Goal: Information Seeking & Learning: Find specific fact

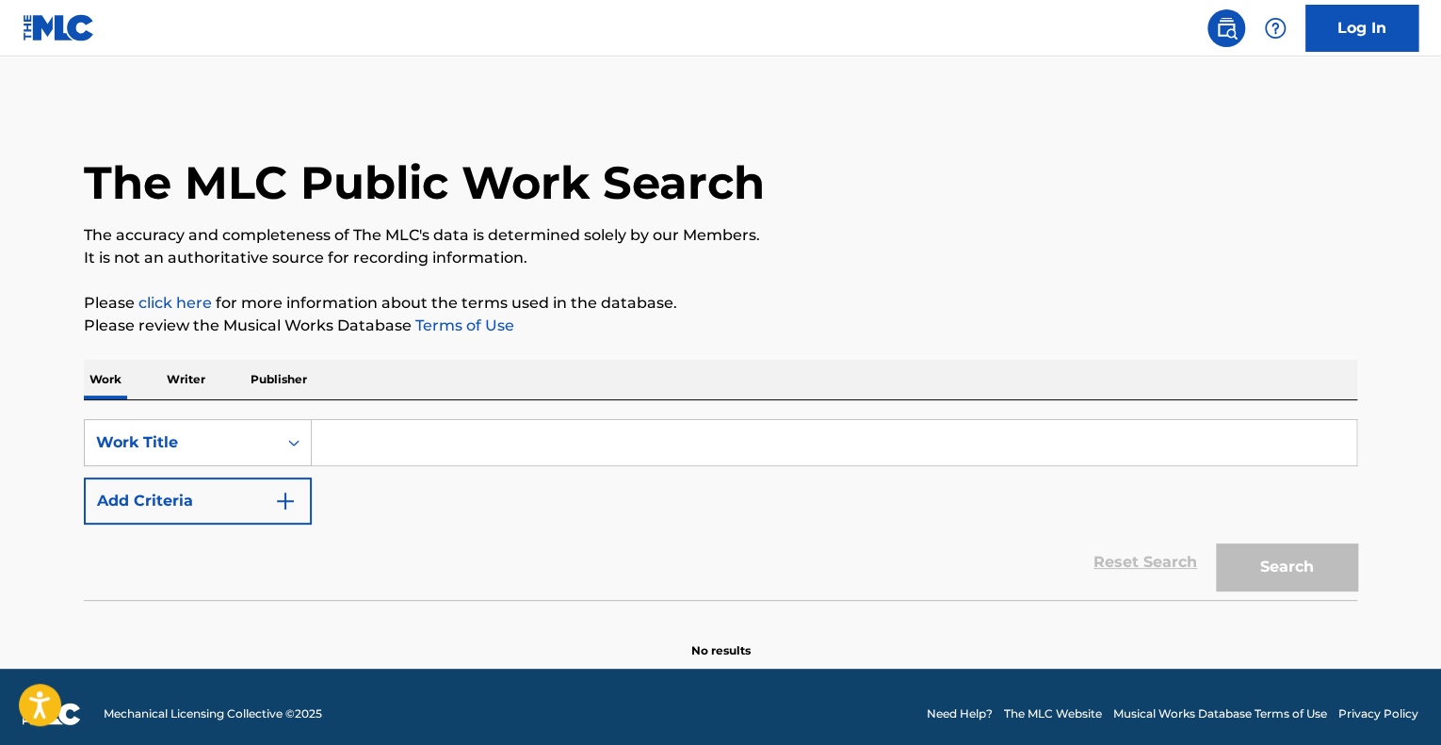
click at [347, 444] on input "Search Form" at bounding box center [834, 442] width 1045 height 45
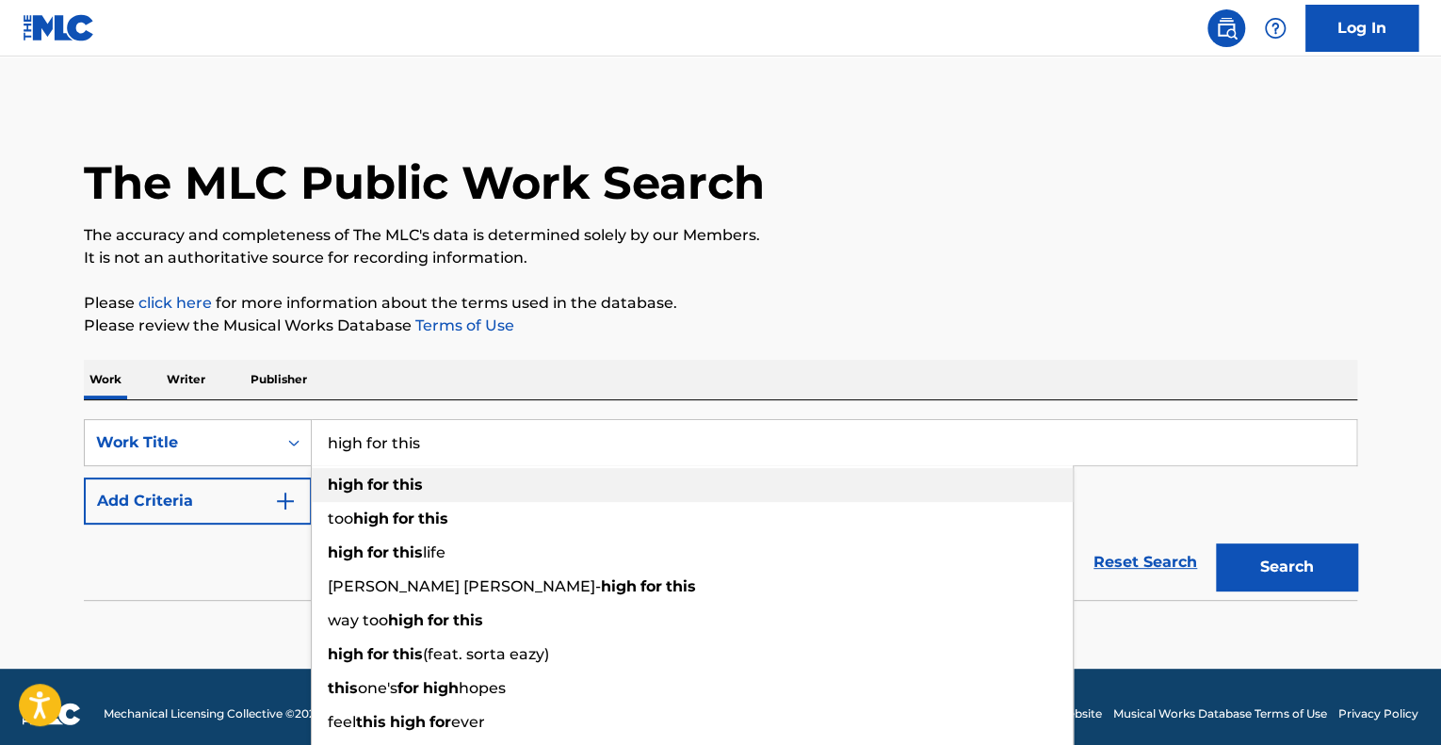
type input "high for this"
click at [382, 485] on strong "for" at bounding box center [378, 485] width 22 height 18
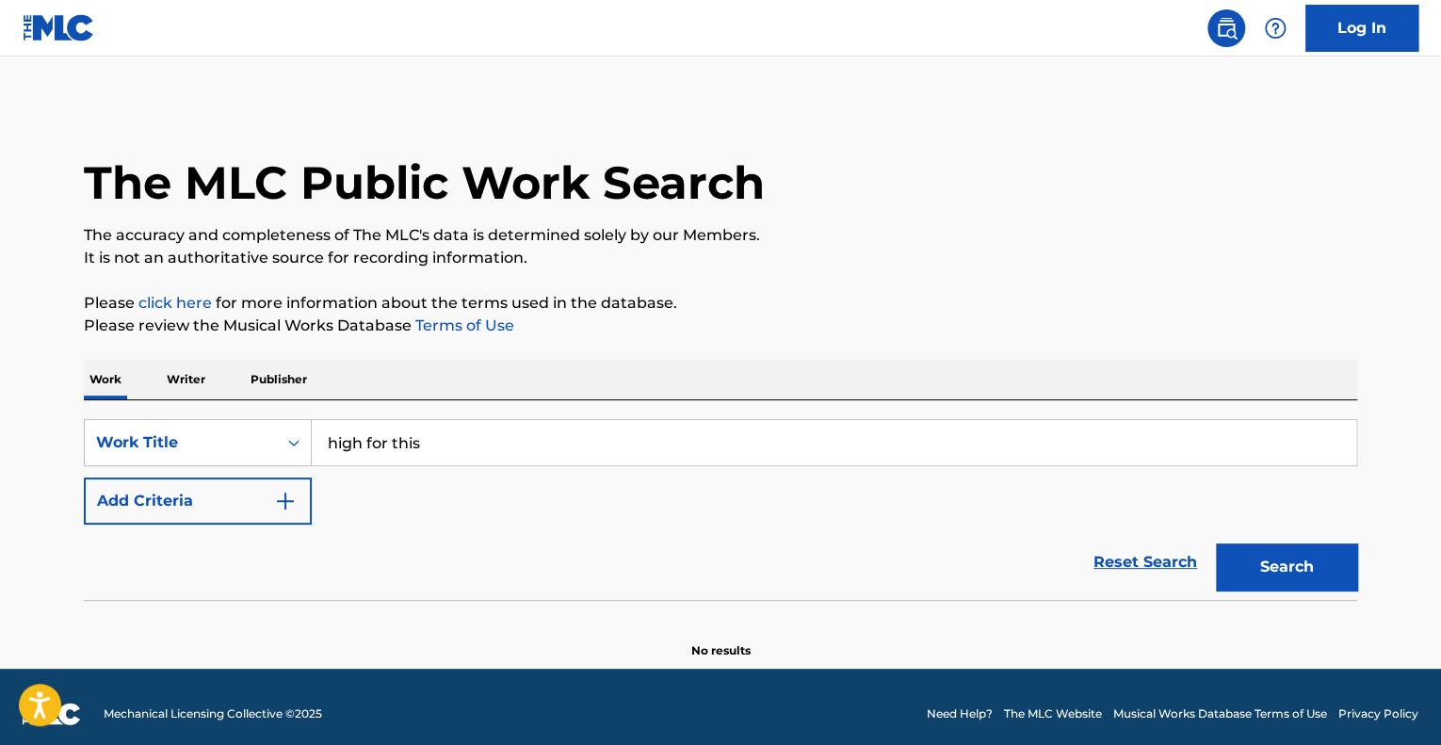
click at [288, 500] on img "Search Form" at bounding box center [285, 501] width 23 height 23
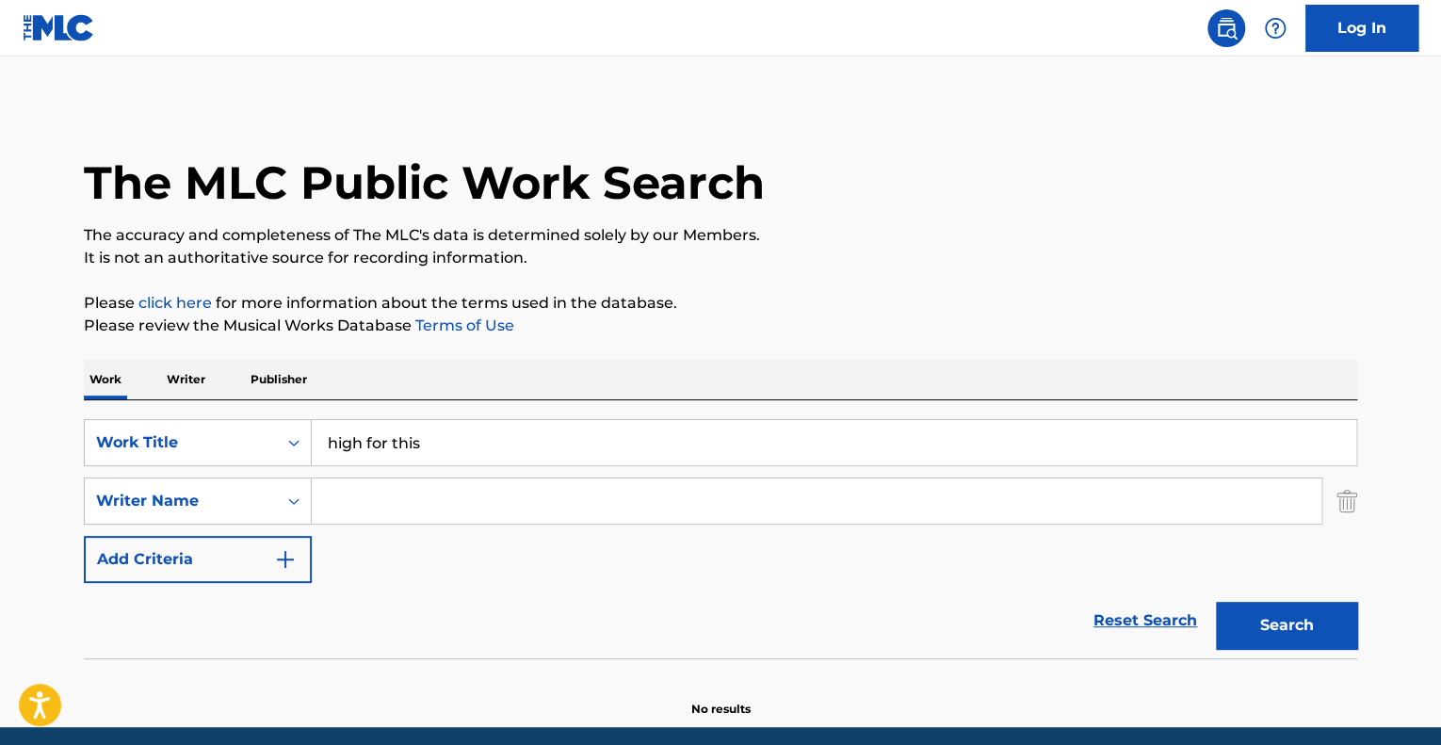
click at [358, 506] on input "Search Form" at bounding box center [817, 501] width 1010 height 45
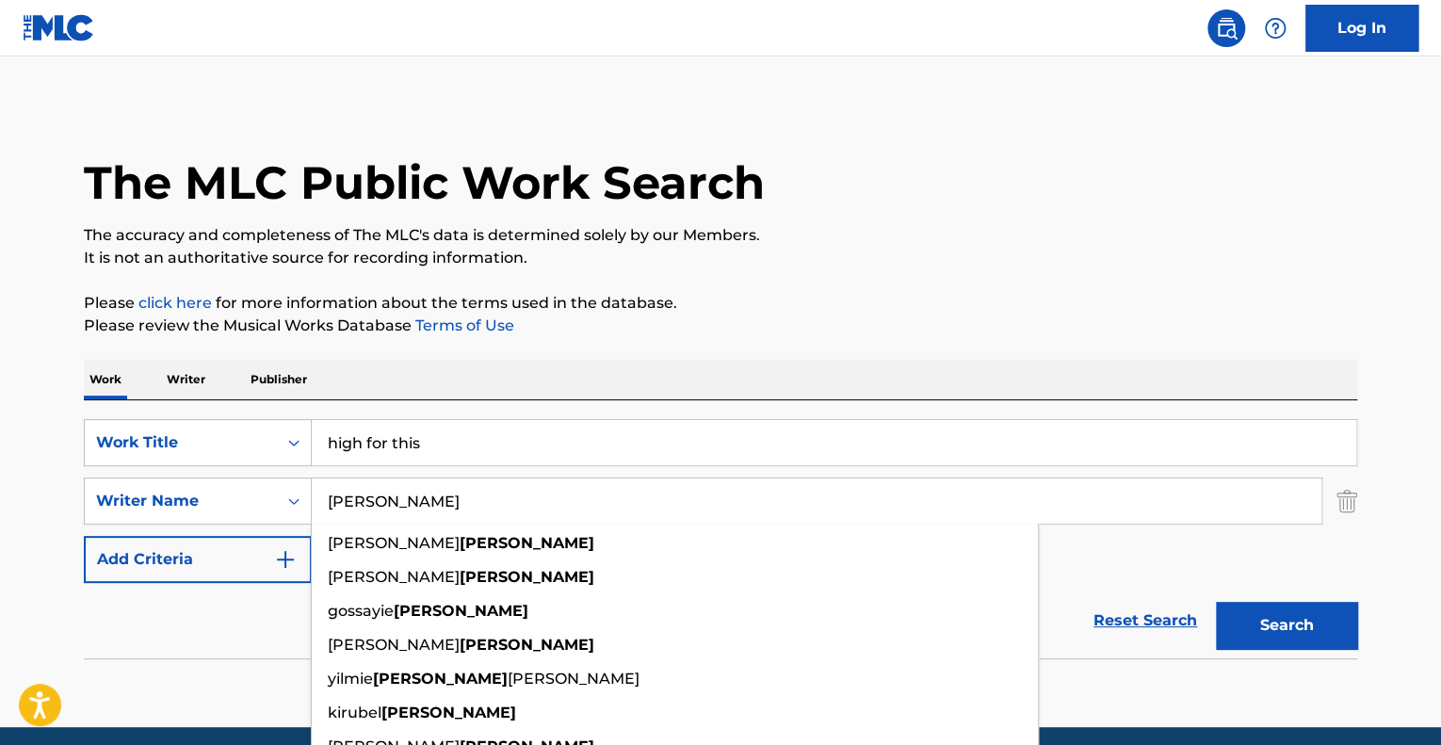
type input "[PERSON_NAME]"
click at [1216, 602] on button "Search" at bounding box center [1286, 625] width 141 height 47
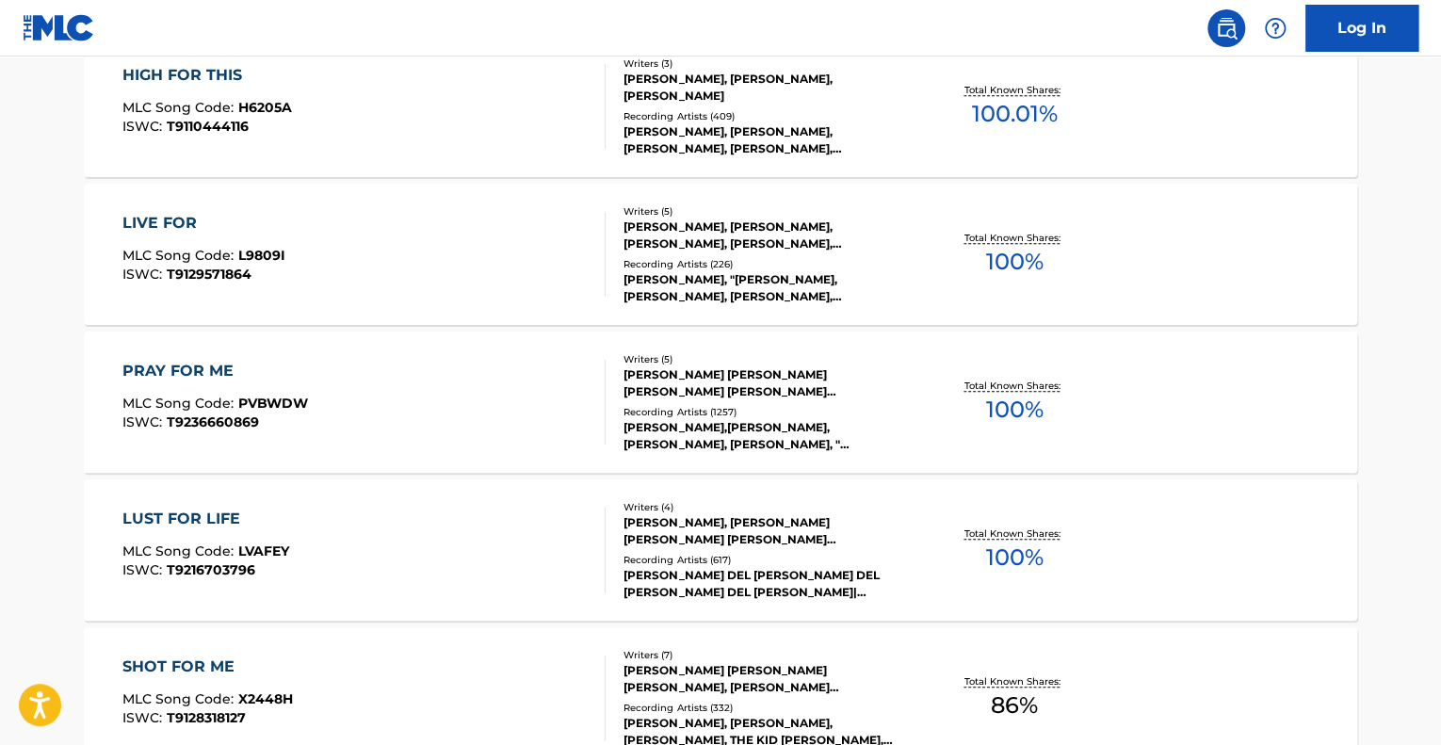
scroll to position [565, 0]
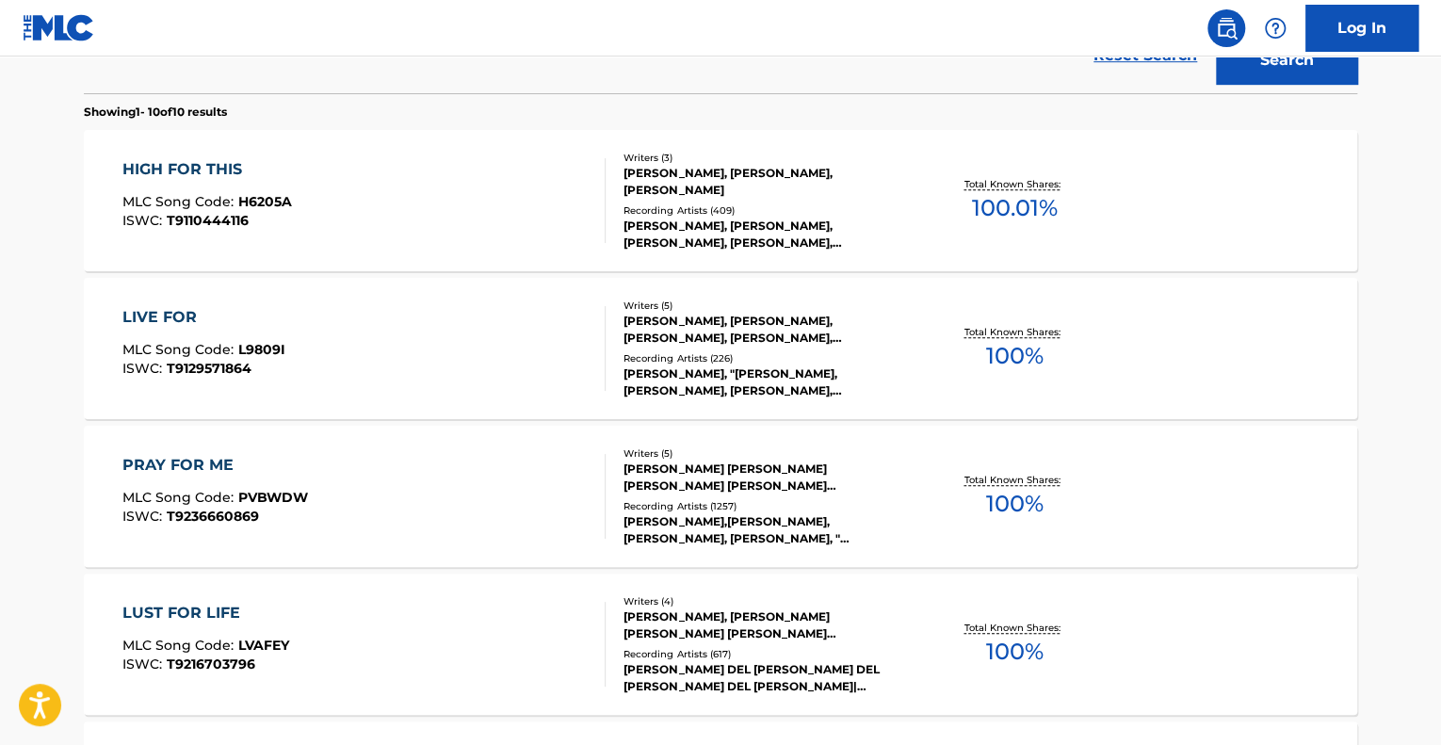
click at [527, 197] on div "HIGH FOR THIS MLC Song Code : H6205A ISWC : T9110444116" at bounding box center [364, 200] width 484 height 85
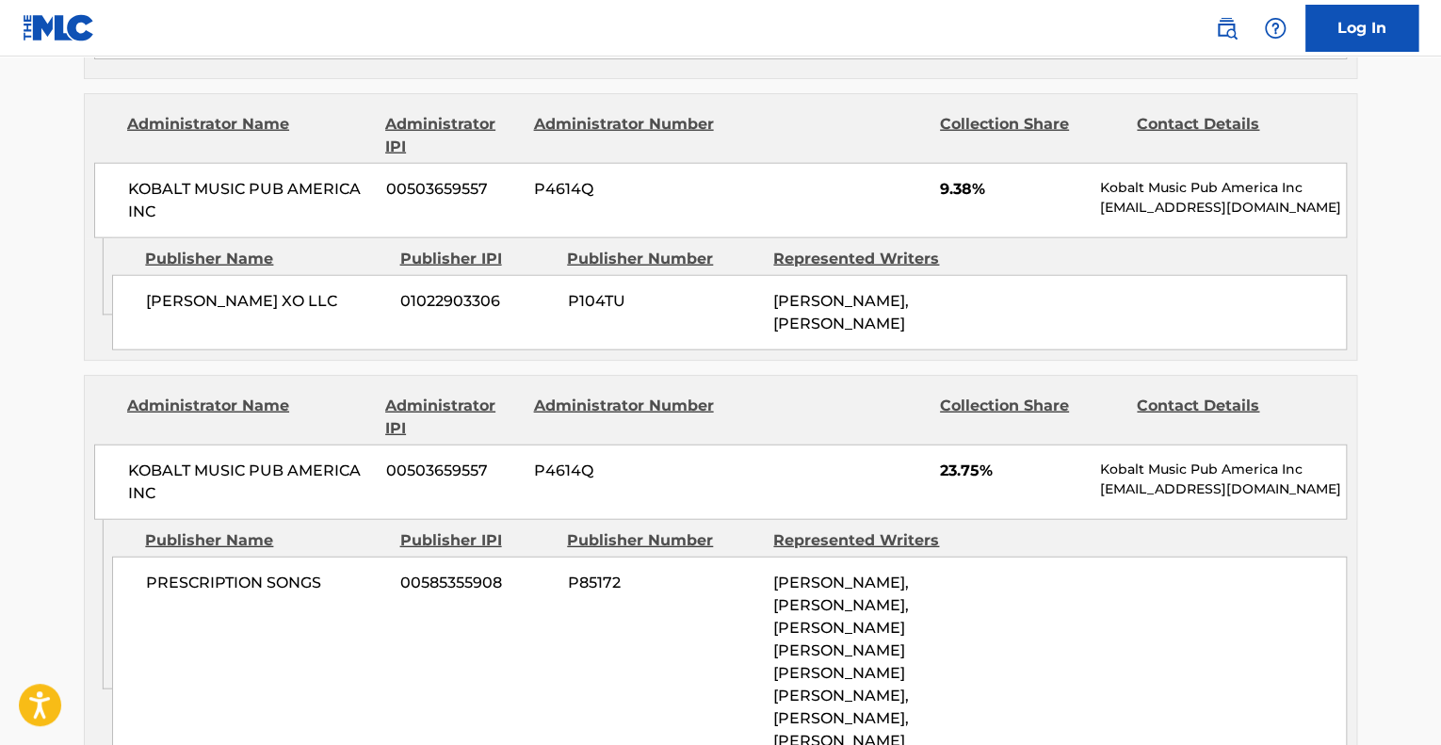
scroll to position [2261, 0]
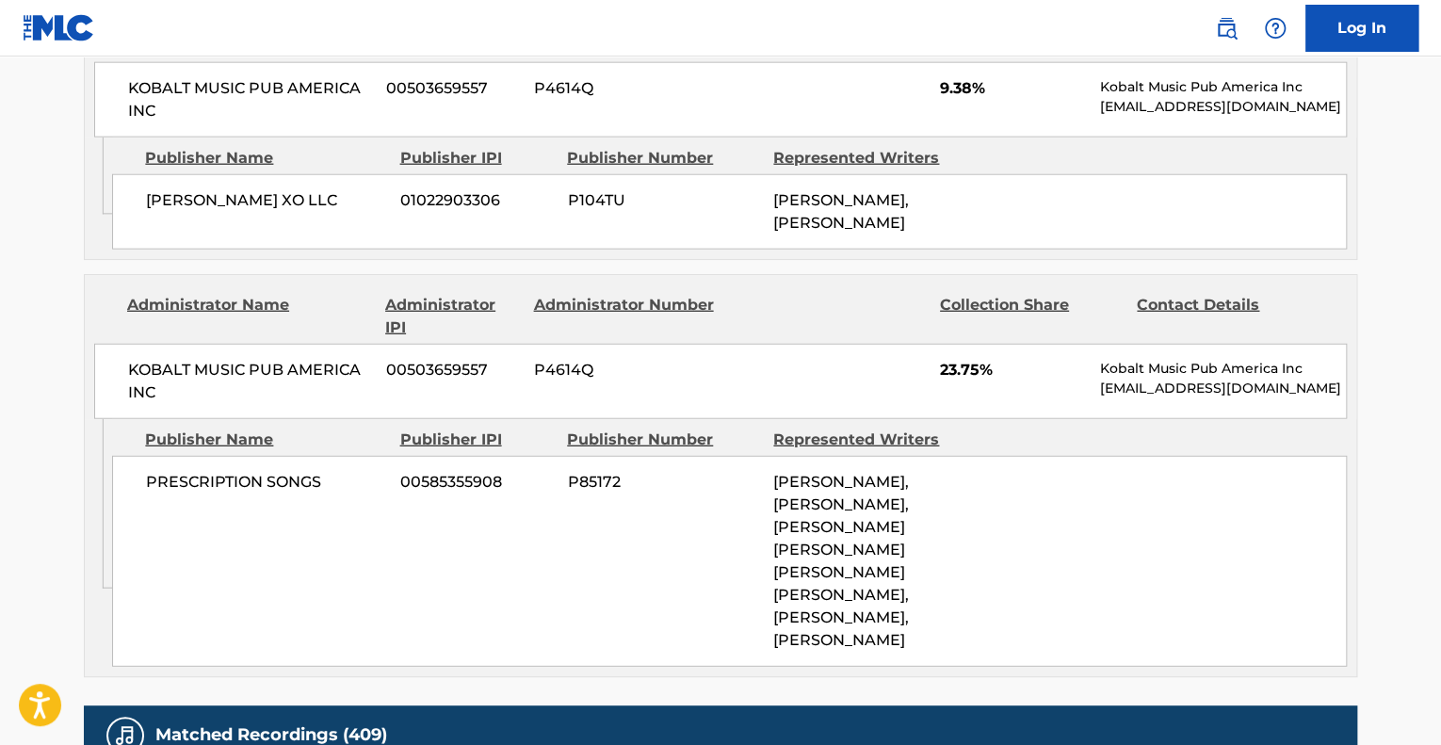
click at [954, 471] on div "[PERSON_NAME], [PERSON_NAME], [PERSON_NAME] [PERSON_NAME] [PERSON_NAME] [PERSON…" at bounding box center [869, 561] width 192 height 181
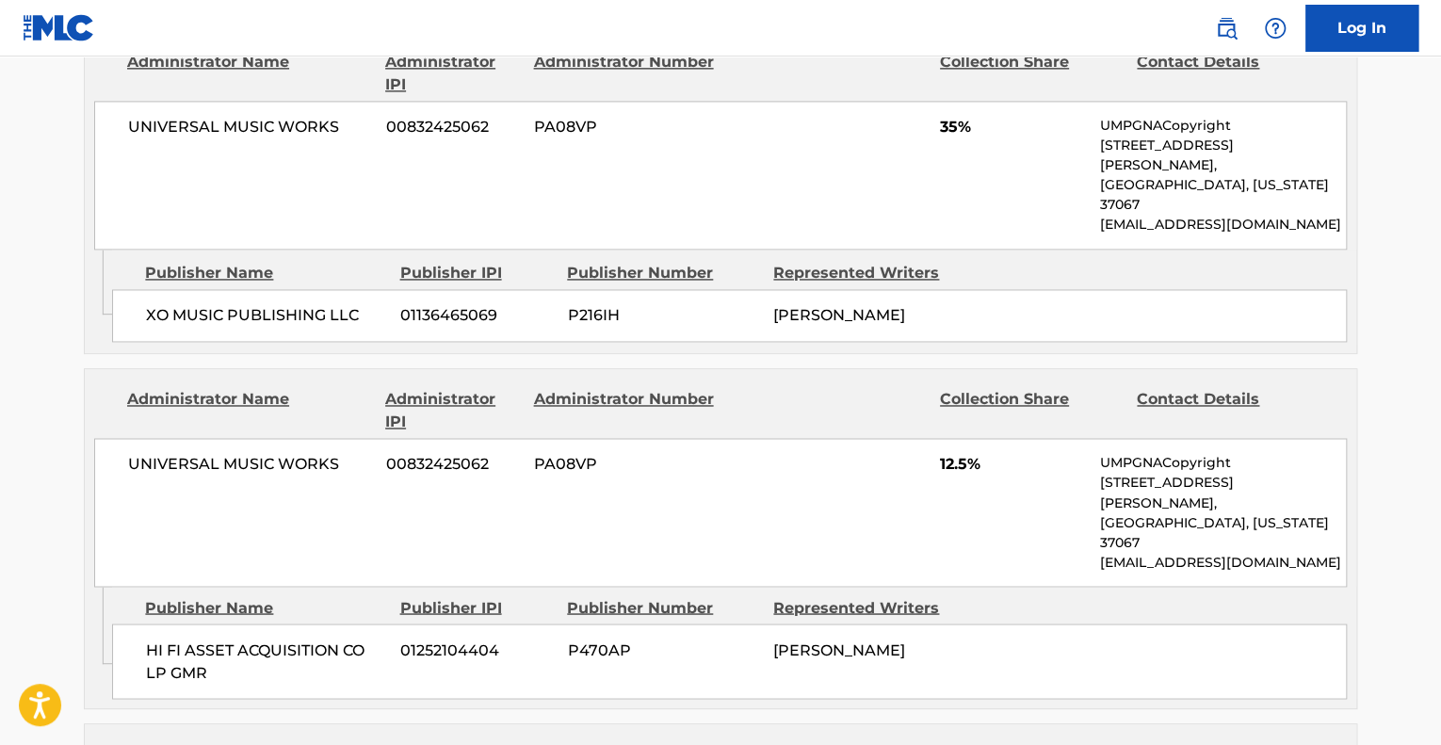
scroll to position [1319, 0]
